Goal: Find specific page/section: Find specific page/section

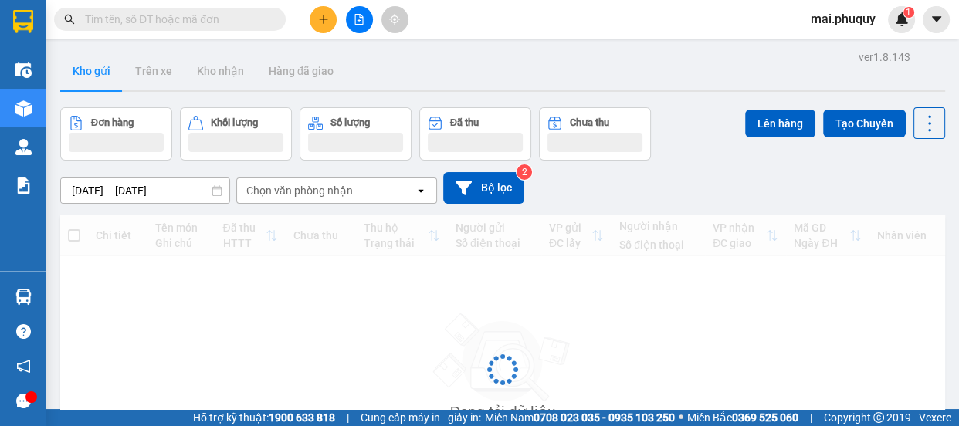
click at [114, 20] on input "text" at bounding box center [176, 19] width 182 height 17
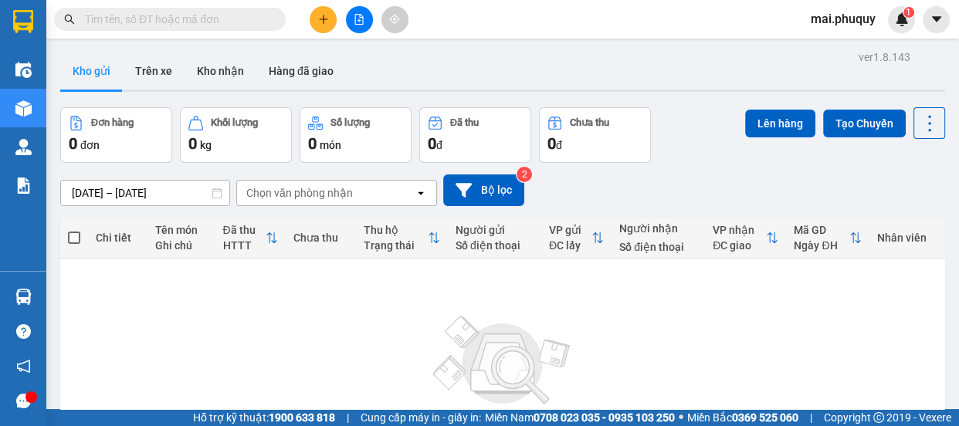
click at [114, 20] on input "text" at bounding box center [176, 19] width 182 height 17
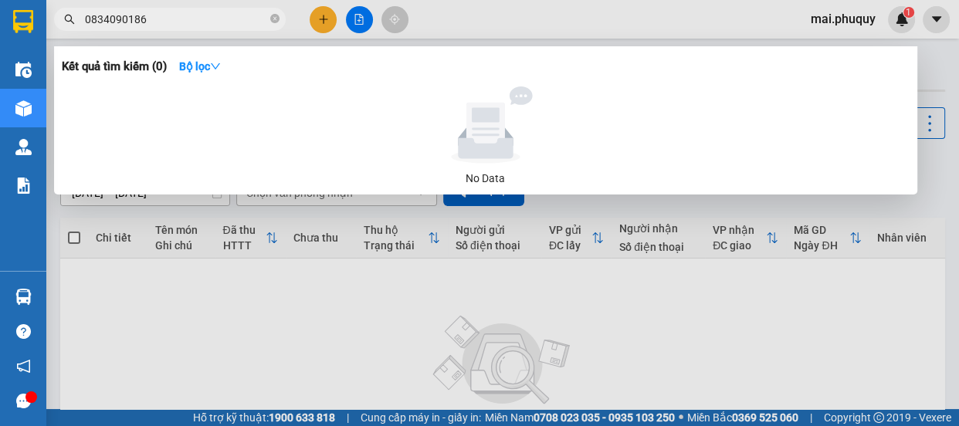
drag, startPoint x: 153, startPoint y: 19, endPoint x: 66, endPoint y: 9, distance: 87.0
click at [66, 9] on span "0834090186" at bounding box center [170, 19] width 232 height 23
click at [147, 22] on input "0834090186" at bounding box center [176, 19] width 182 height 17
type input "0834090186"
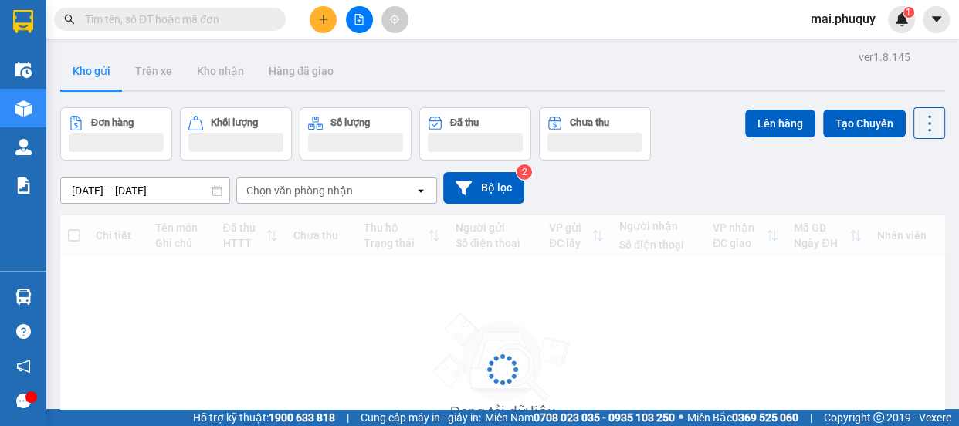
click at [181, 14] on input "text" at bounding box center [176, 19] width 182 height 17
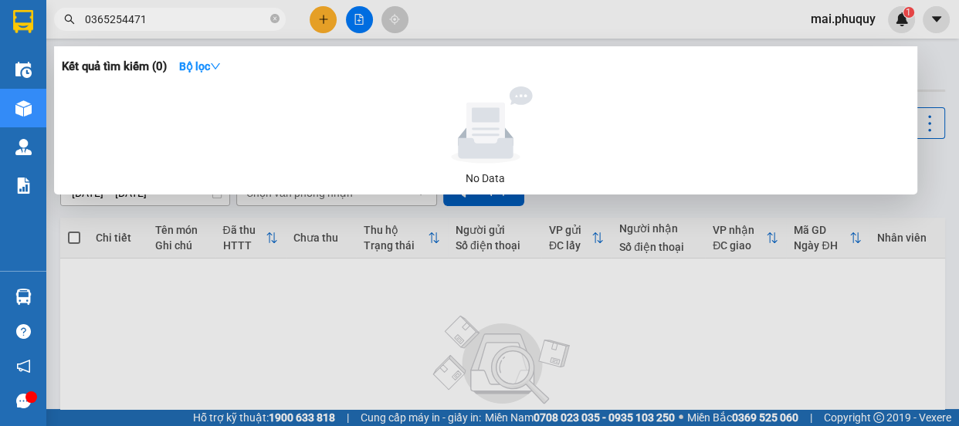
drag, startPoint x: 223, startPoint y: 253, endPoint x: 224, endPoint y: 245, distance: 8.5
click at [224, 249] on div at bounding box center [479, 213] width 959 height 426
drag, startPoint x: 154, startPoint y: 22, endPoint x: 73, endPoint y: 25, distance: 81.1
click at [73, 25] on span "0365254471" at bounding box center [170, 19] width 232 height 23
paste input "834090186"
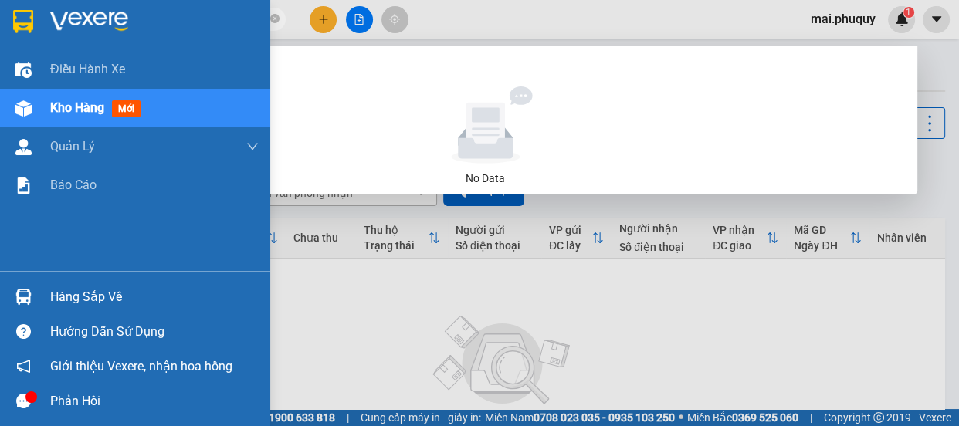
drag, startPoint x: 151, startPoint y: 25, endPoint x: 25, endPoint y: 30, distance: 126.7
click at [25, 30] on section "Kết quả tìm kiếm ( 0 ) Bộ lọc No Data 0834090186 mai.phuquy 1 Điều hành xe Kho …" at bounding box center [479, 213] width 959 height 426
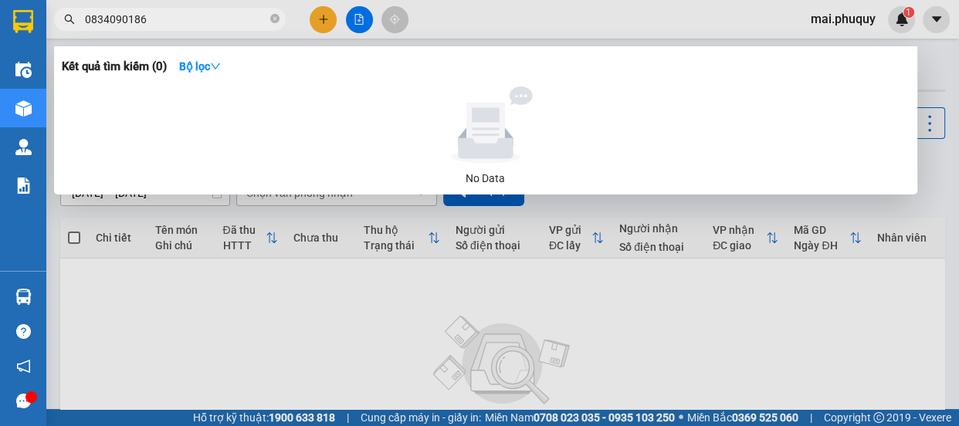
type input "0834090186"
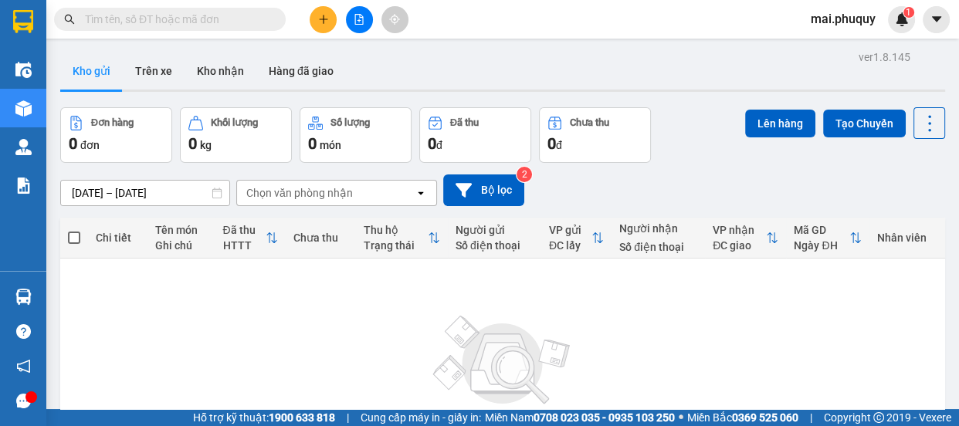
drag, startPoint x: 451, startPoint y: 331, endPoint x: 339, endPoint y: 204, distance: 169.5
click at [451, 331] on img at bounding box center [502, 360] width 154 height 108
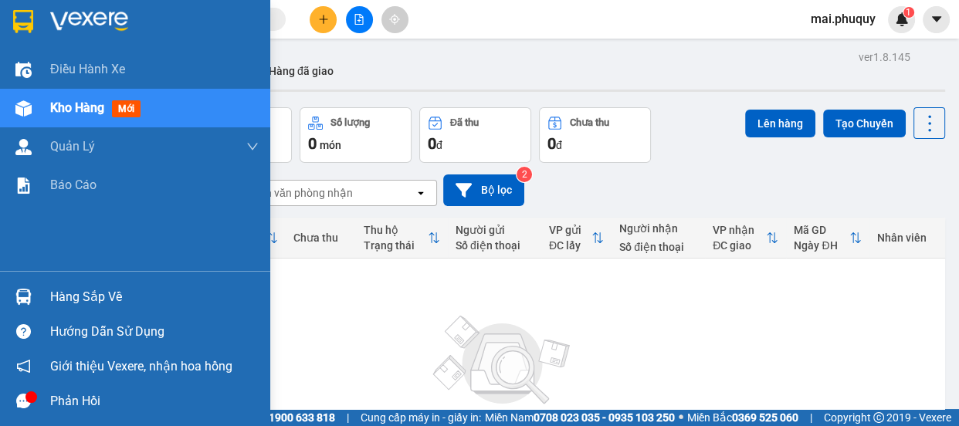
click at [29, 21] on img at bounding box center [23, 21] width 20 height 23
